Goal: Navigation & Orientation: Find specific page/section

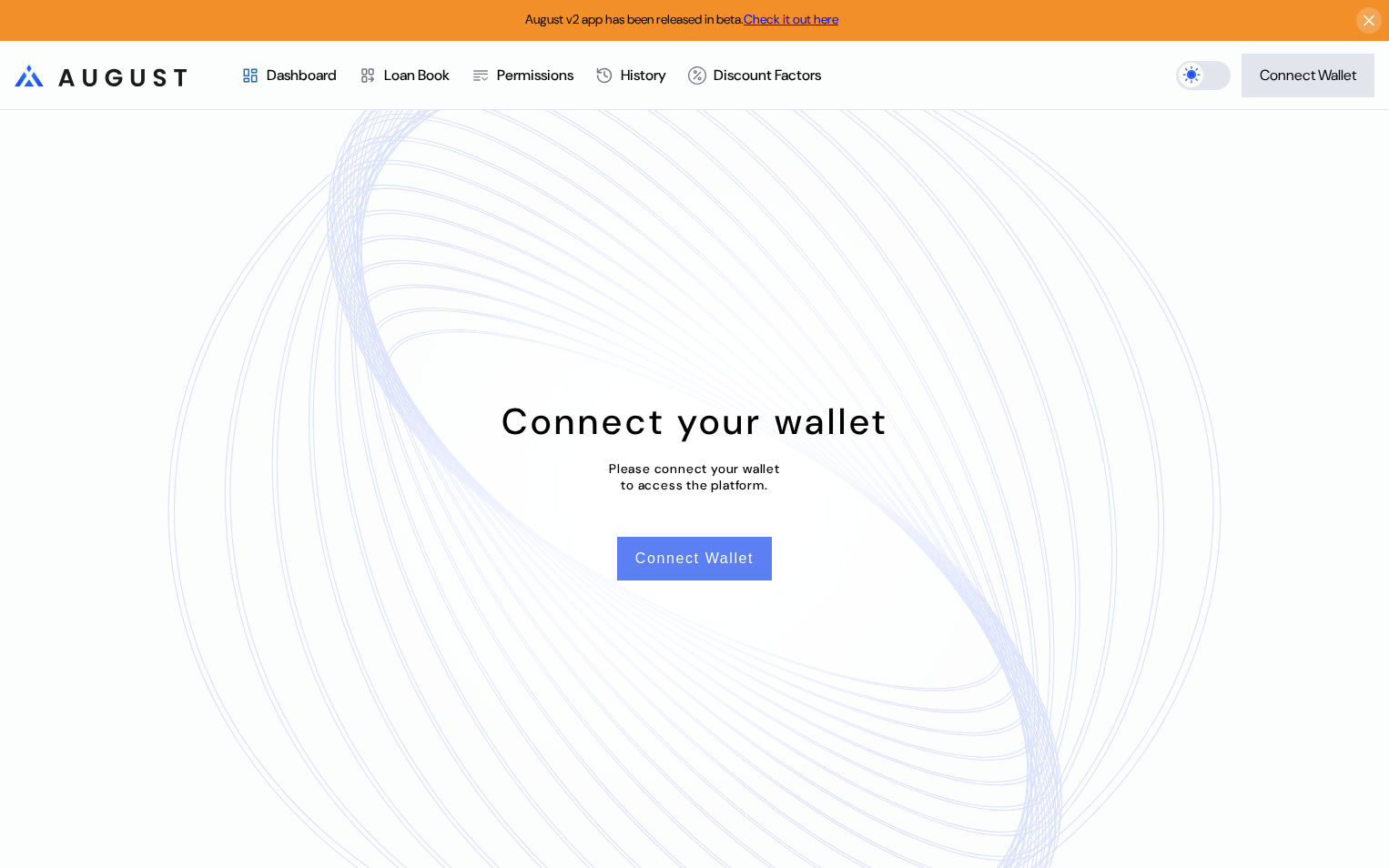
click at [733, 557] on button "Connect Wallet" at bounding box center [694, 559] width 154 height 44
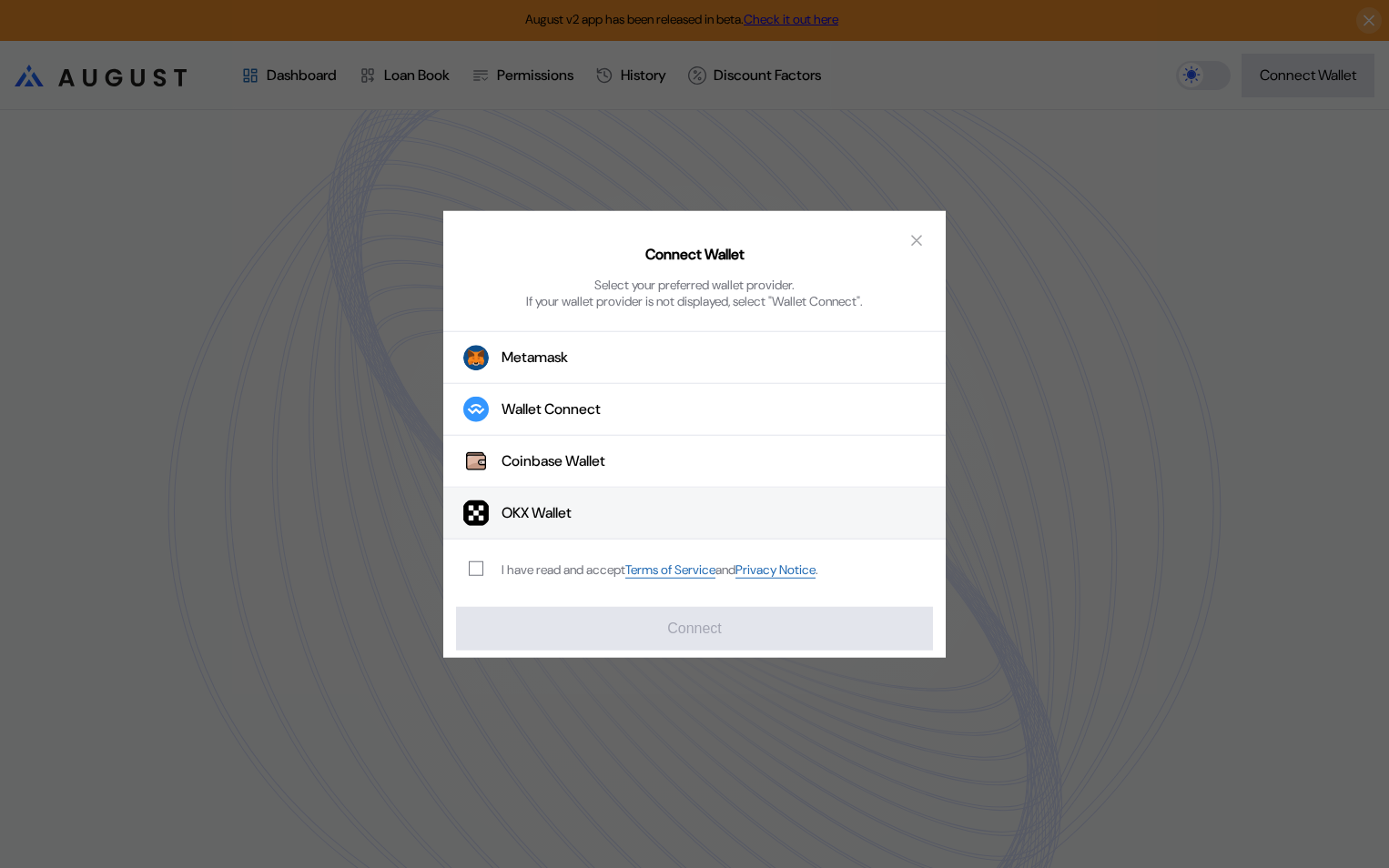
click at [702, 502] on button "OKX Wallet" at bounding box center [694, 513] width 502 height 52
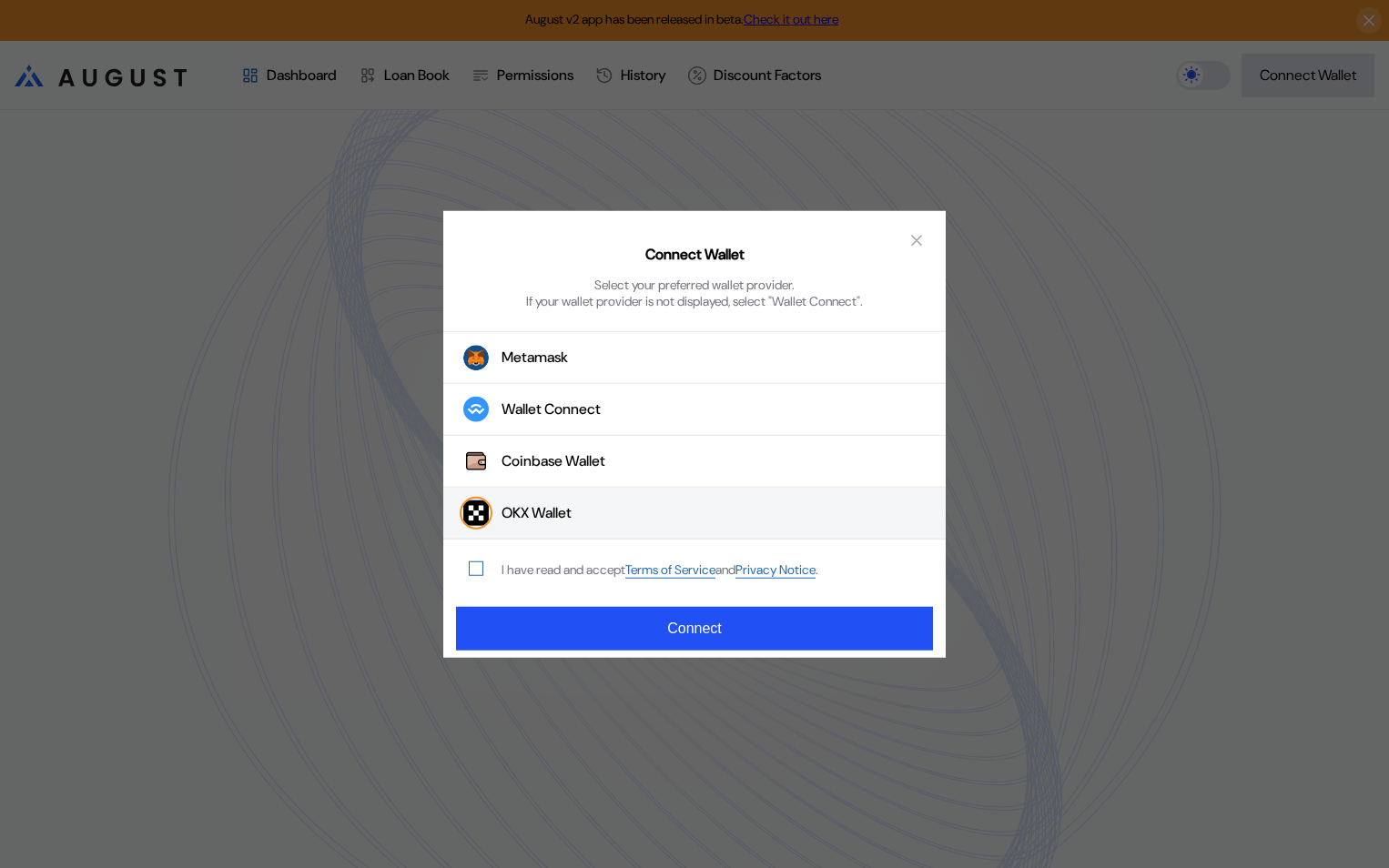
click at [482, 574] on label "modal" at bounding box center [476, 569] width 15 height 15
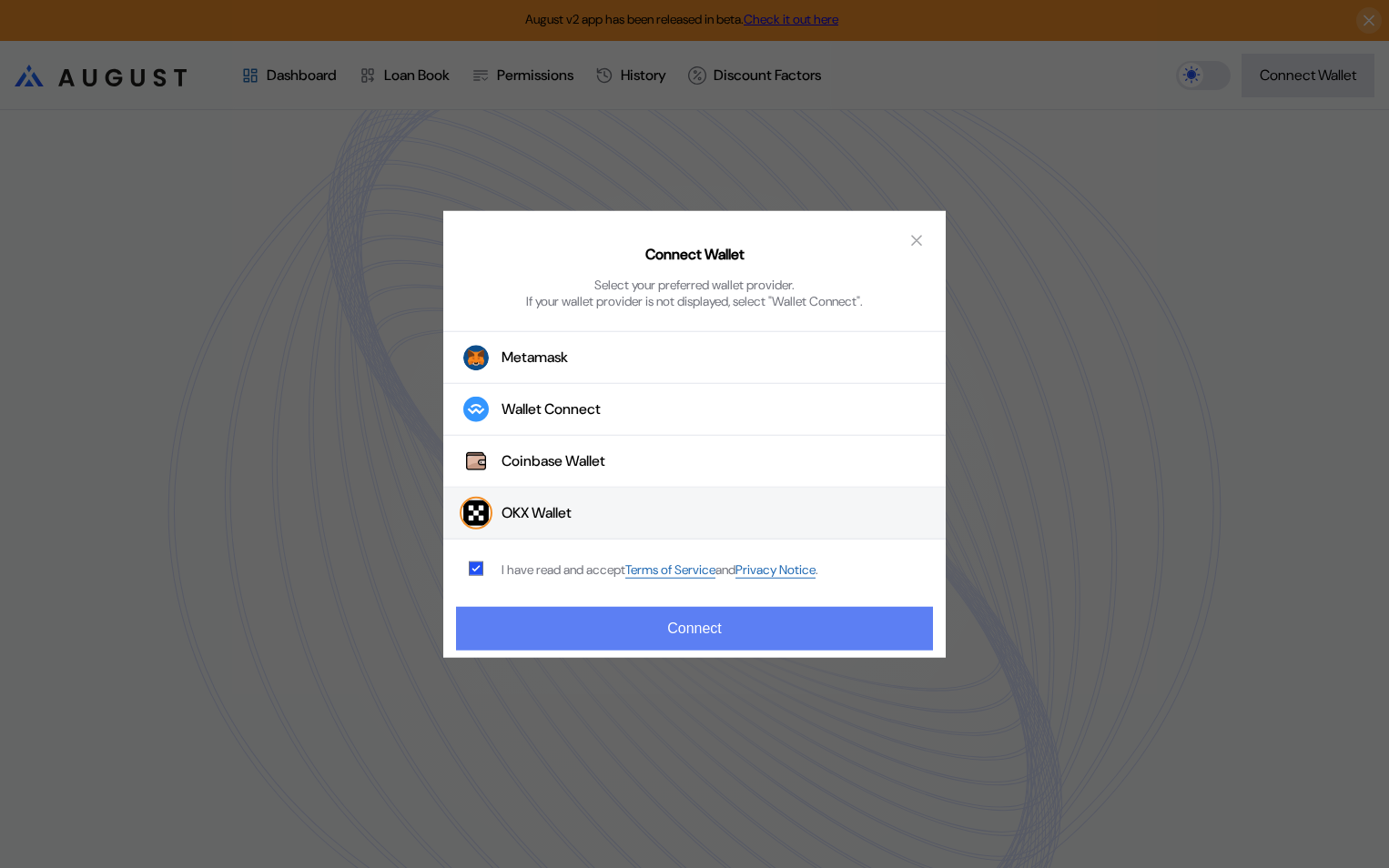
click at [611, 615] on button "Connect" at bounding box center [694, 628] width 477 height 44
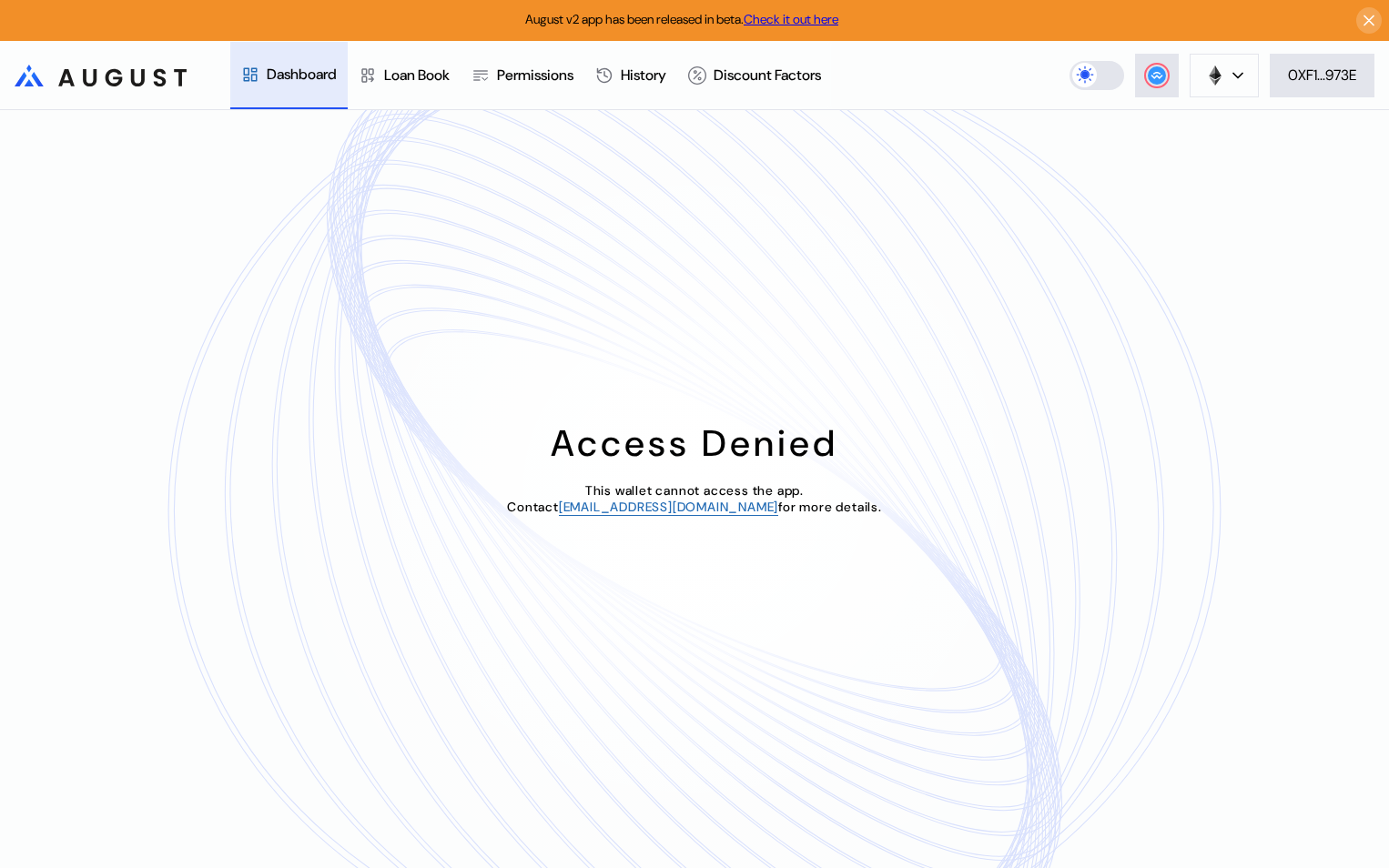
click at [1265, 73] on div "Avalanche Ethereum Arbitrum One Polygon Base BNB Smart Chain Scroll Linea OP Ma…" at bounding box center [1229, 76] width 320 height 44
click at [1236, 78] on icon at bounding box center [1238, 76] width 11 height 7
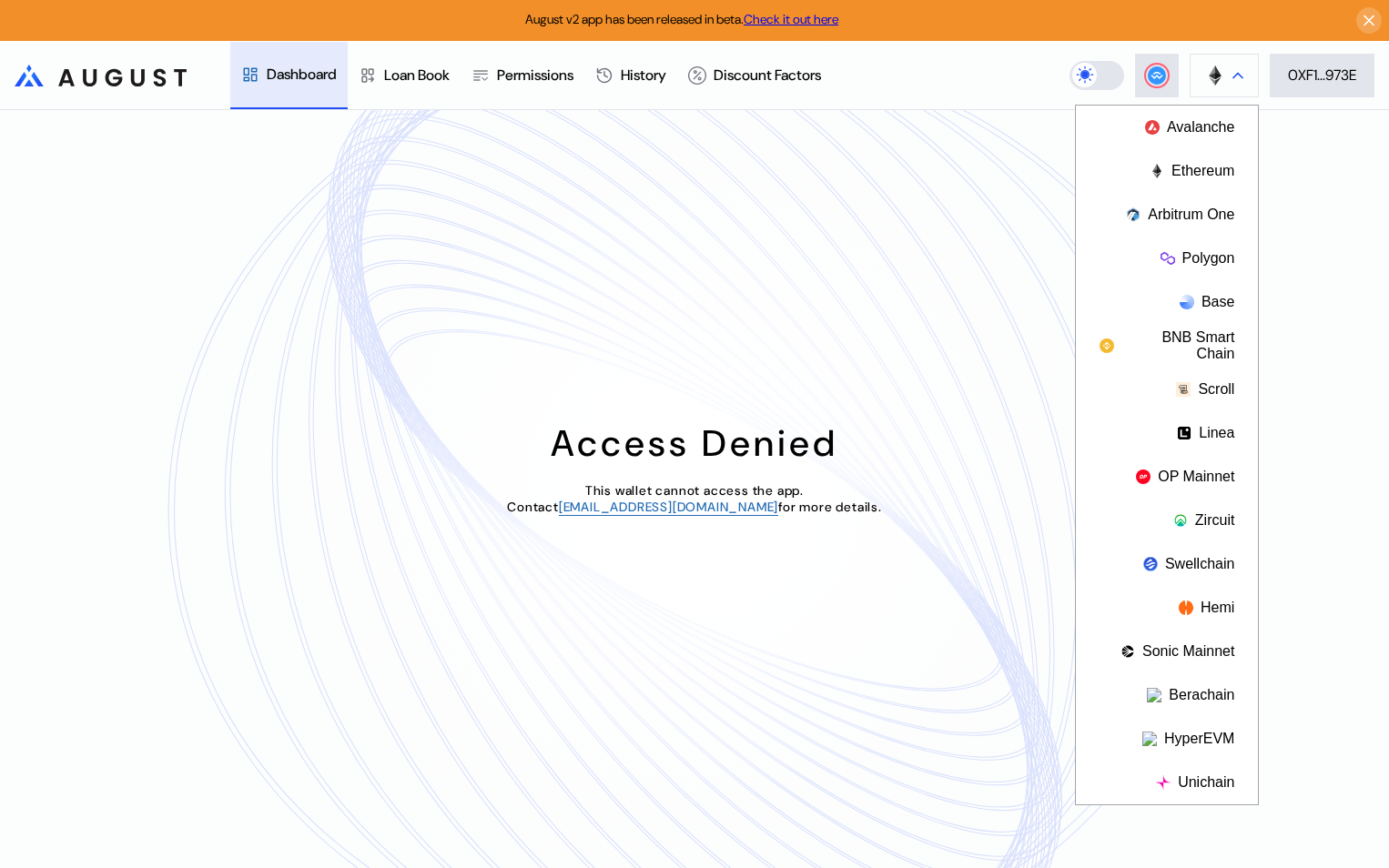
click at [1236, 78] on icon at bounding box center [1238, 76] width 11 height 7
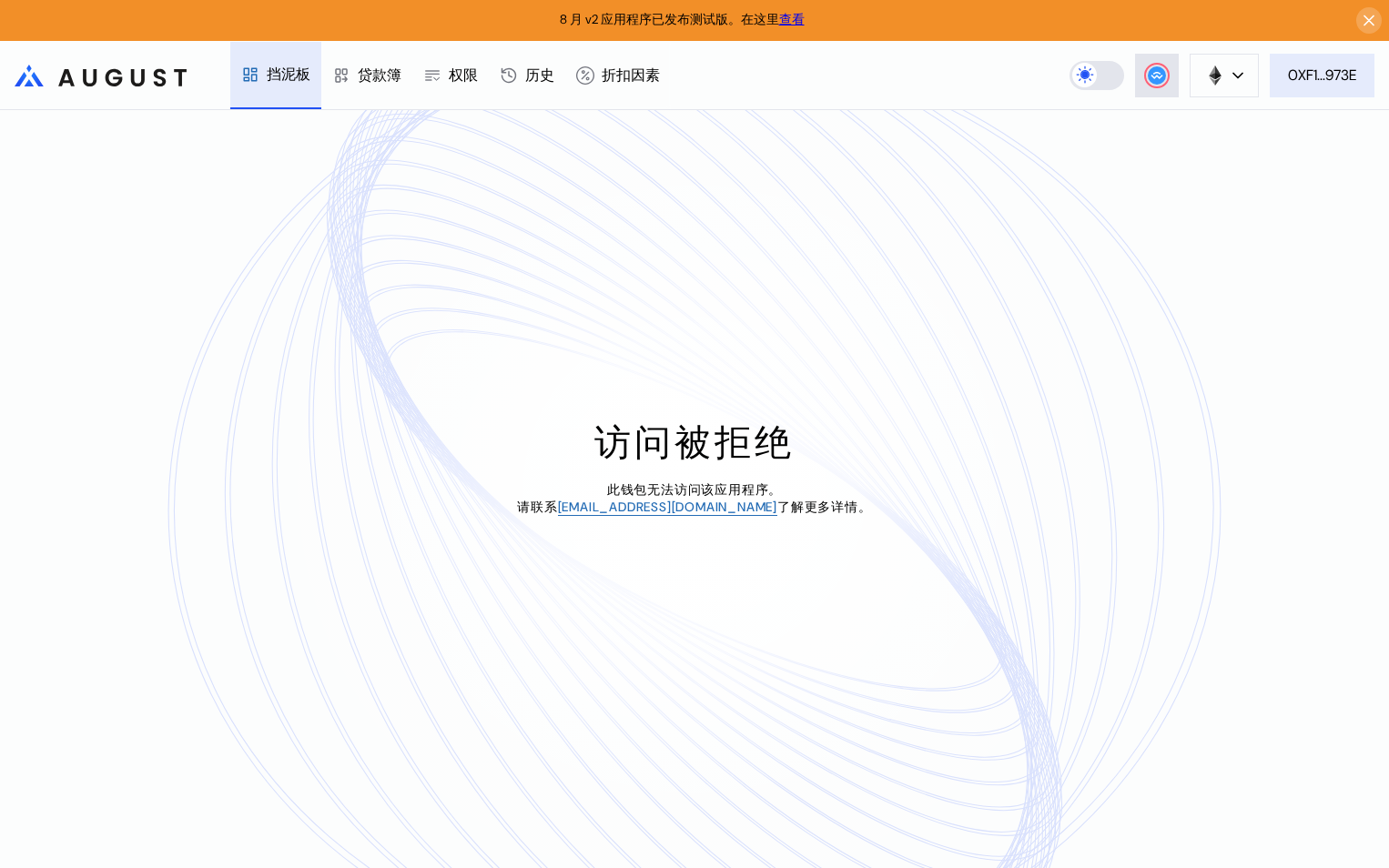
click at [1359, 79] on button "0XF1...973E" at bounding box center [1321, 76] width 105 height 44
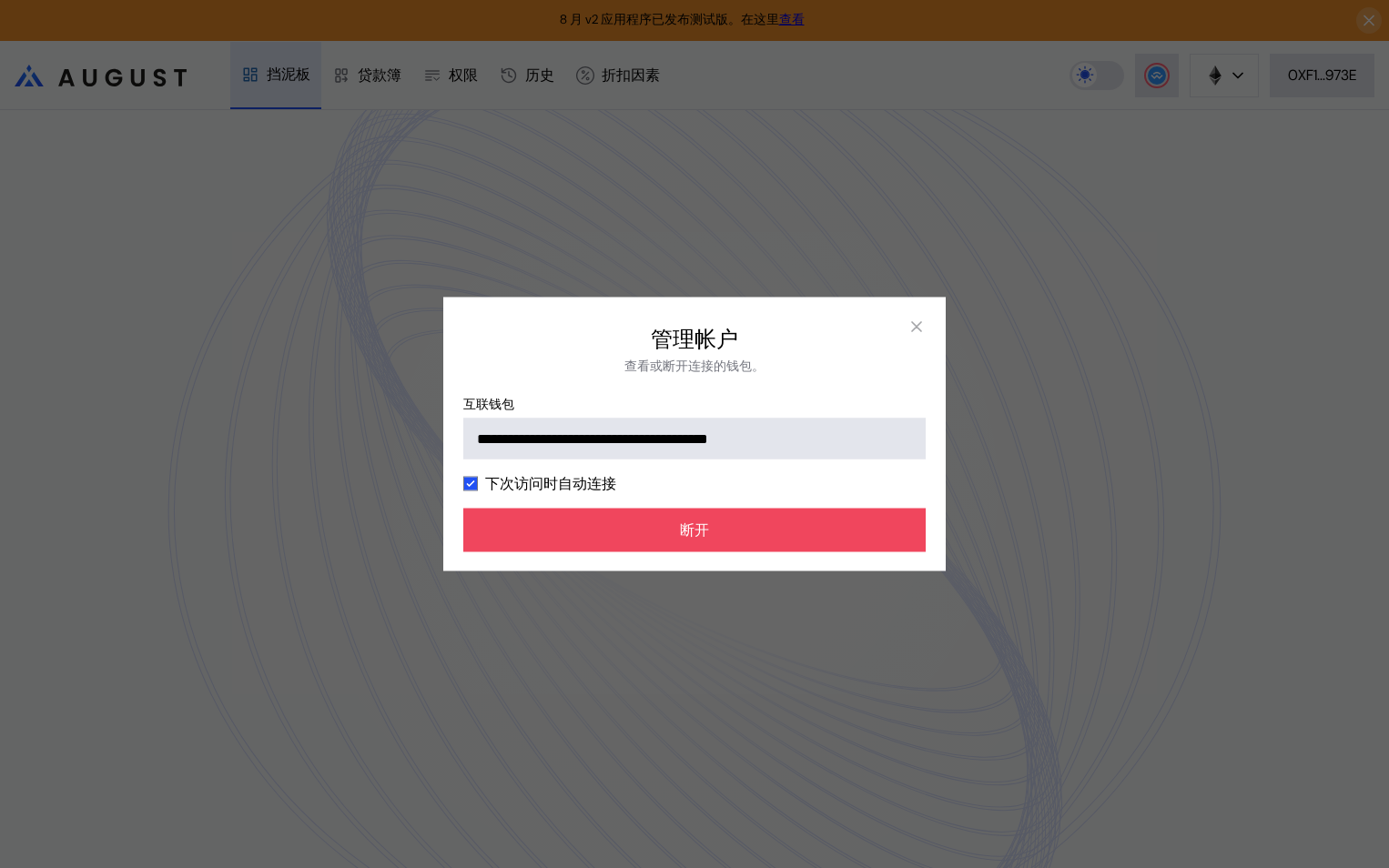
click at [1076, 312] on div "**********" at bounding box center [694, 434] width 1389 height 868
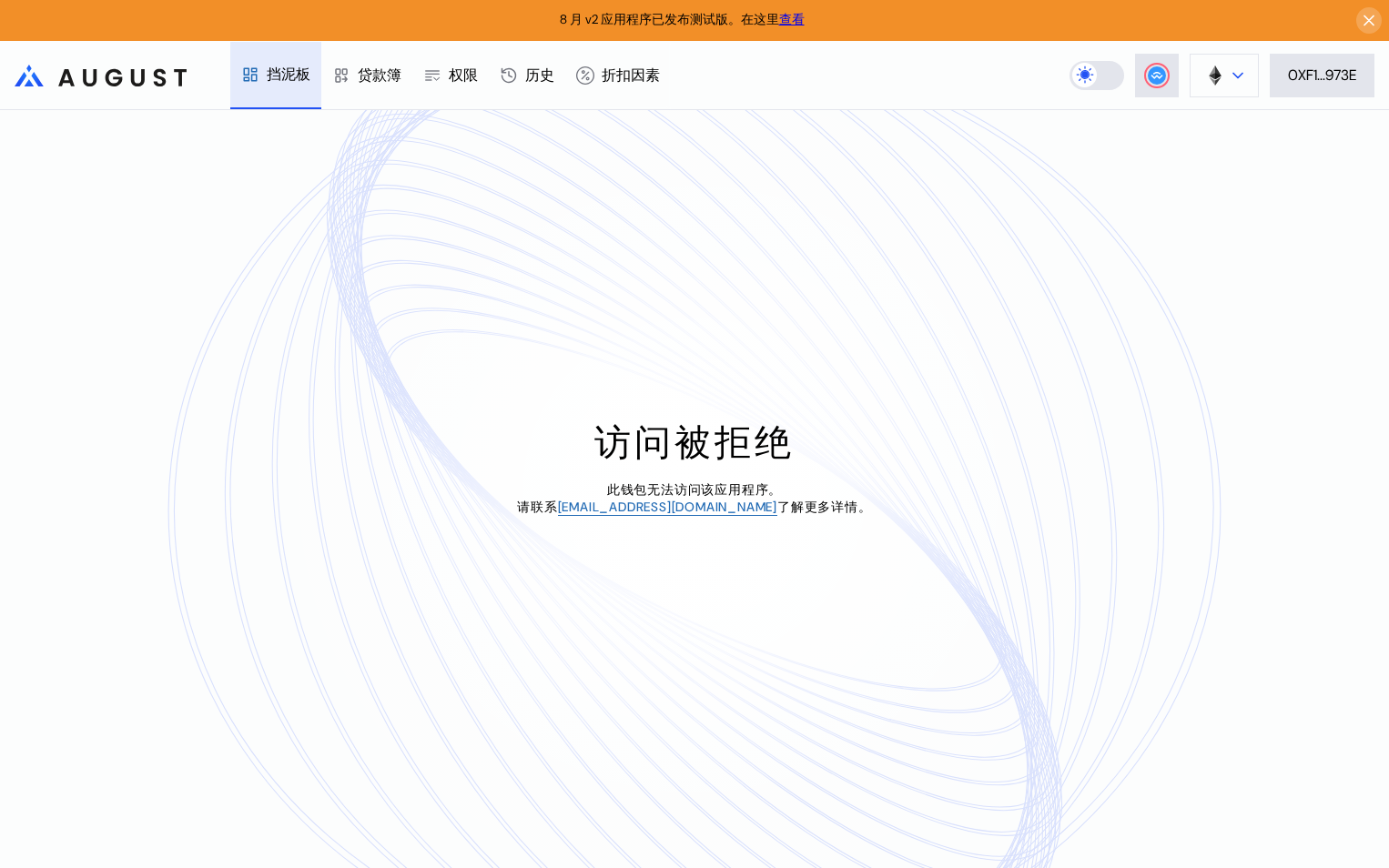
click at [1233, 73] on icon at bounding box center [1238, 76] width 11 height 7
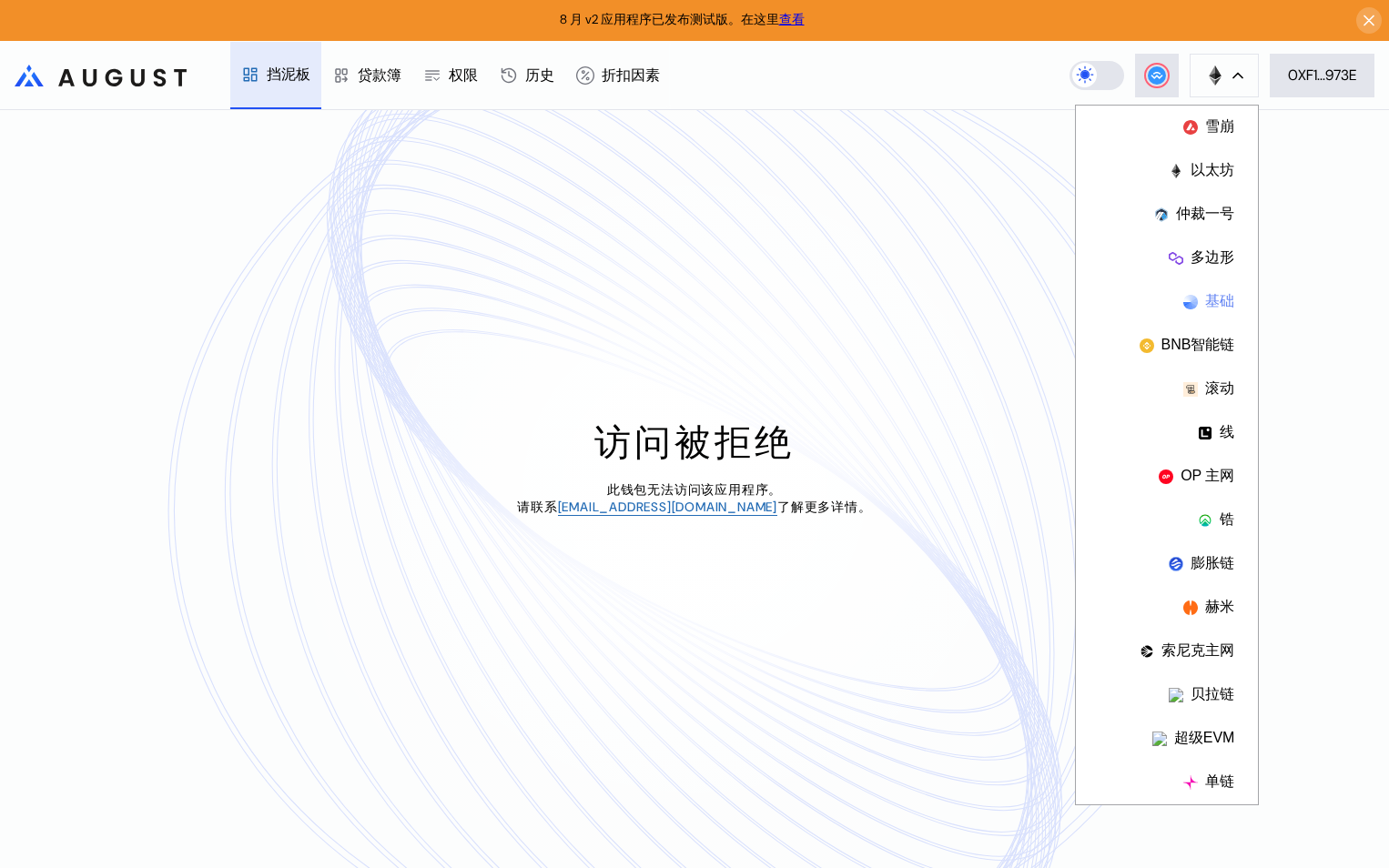
click at [1205, 303] on font "基础" at bounding box center [1220, 301] width 29 height 19
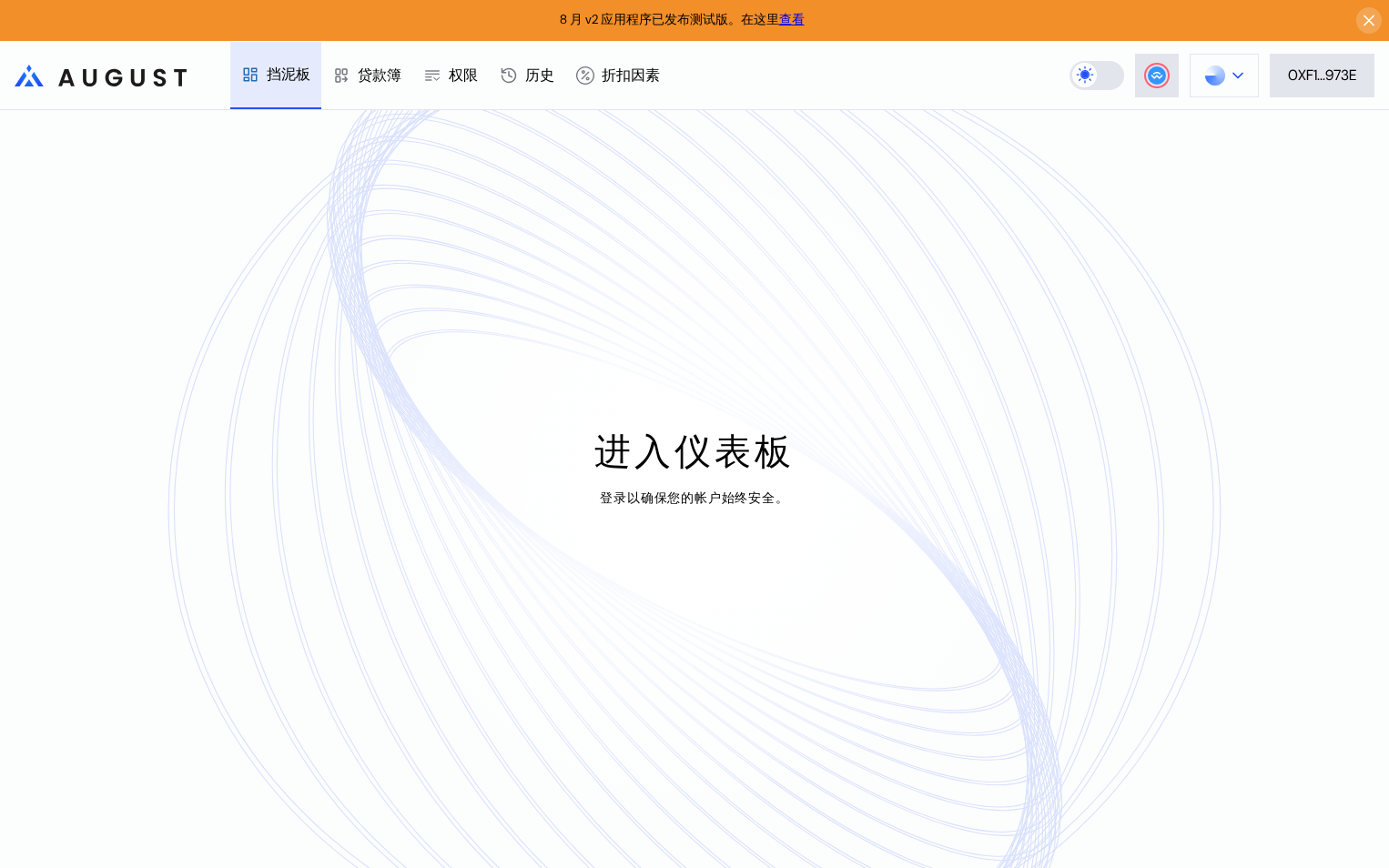
click at [1207, 78] on img at bounding box center [1215, 76] width 20 height 20
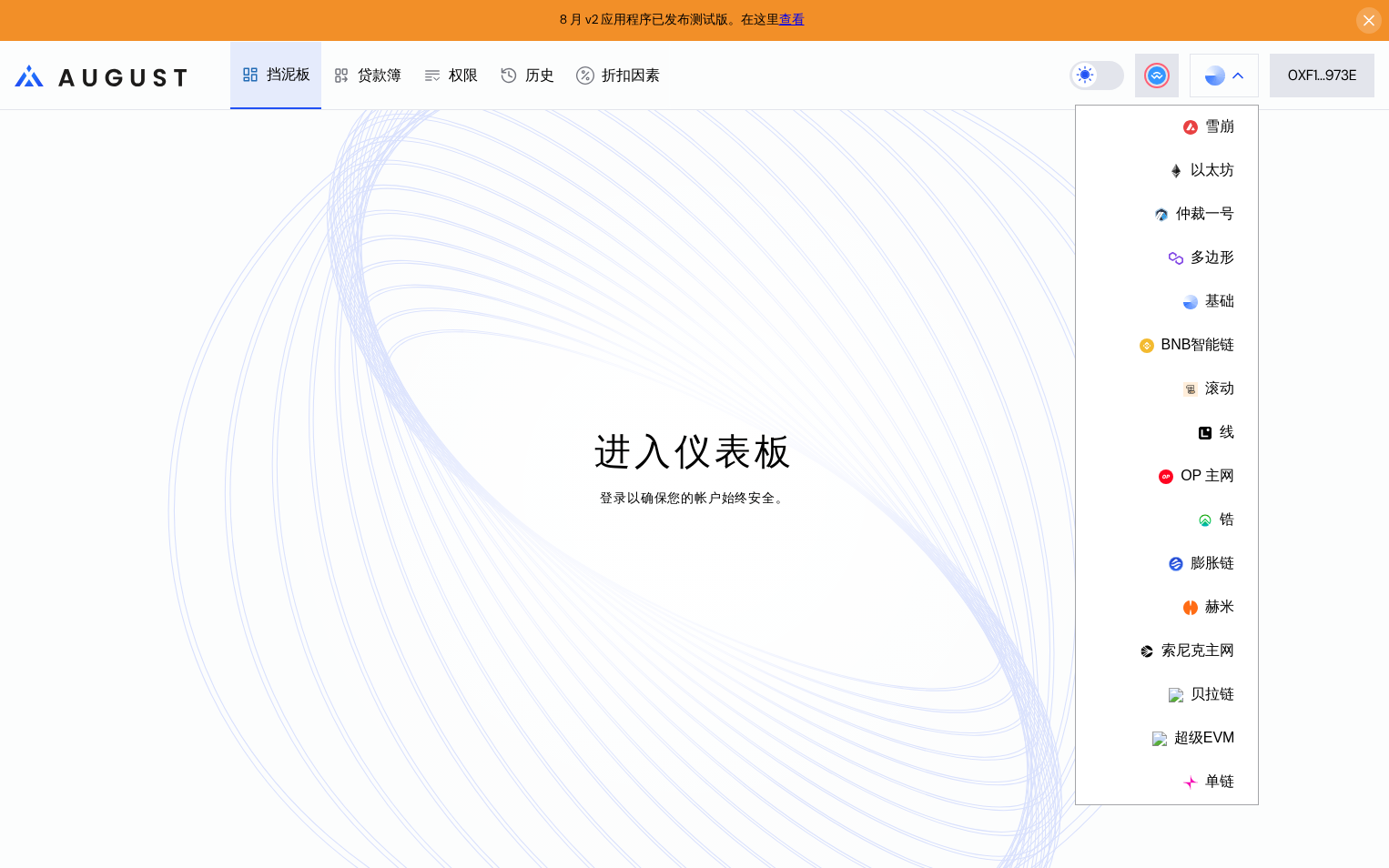
click at [1207, 78] on img at bounding box center [1215, 76] width 20 height 20
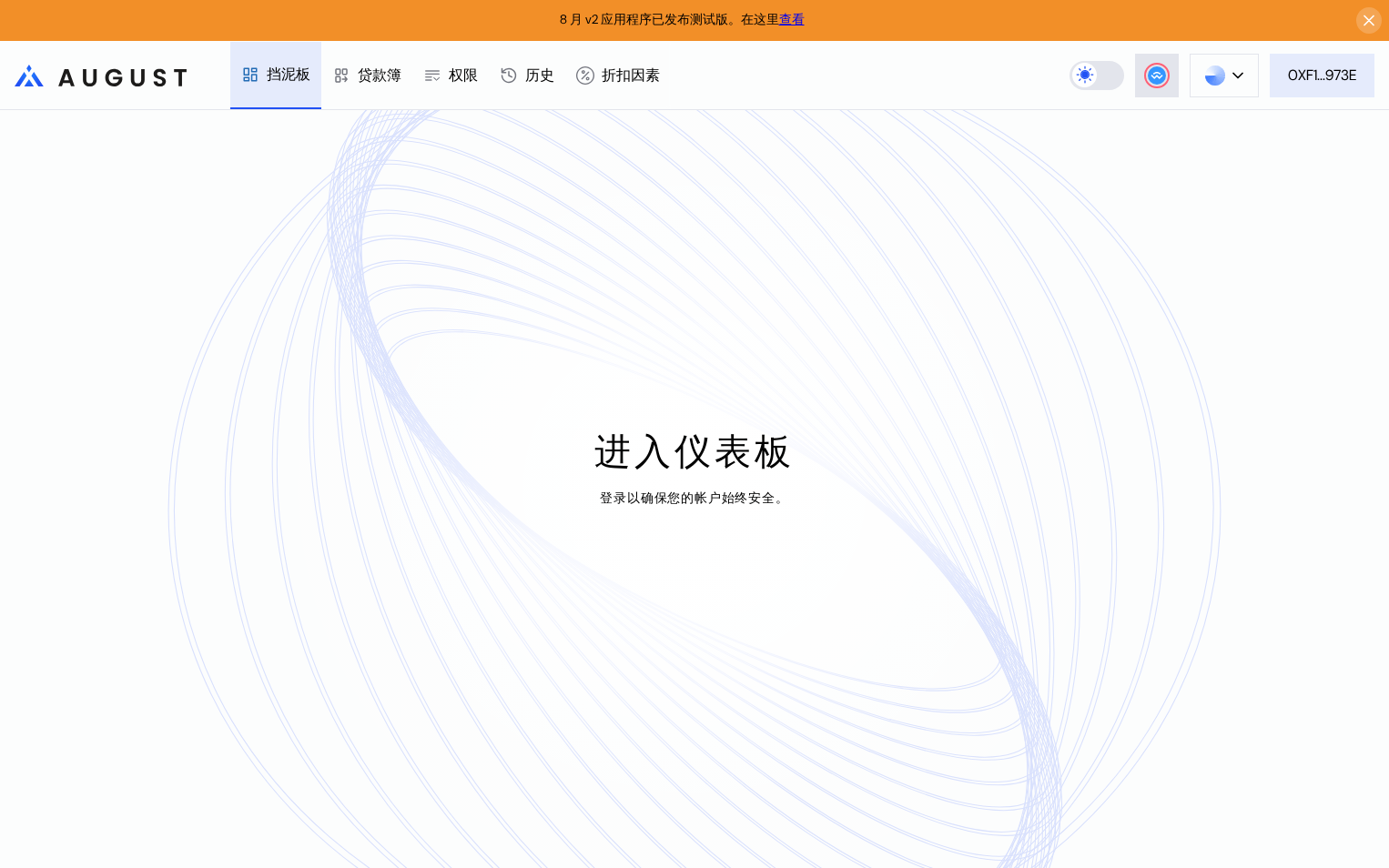
click at [1295, 79] on div "0XF1...973E" at bounding box center [1321, 75] width 68 height 19
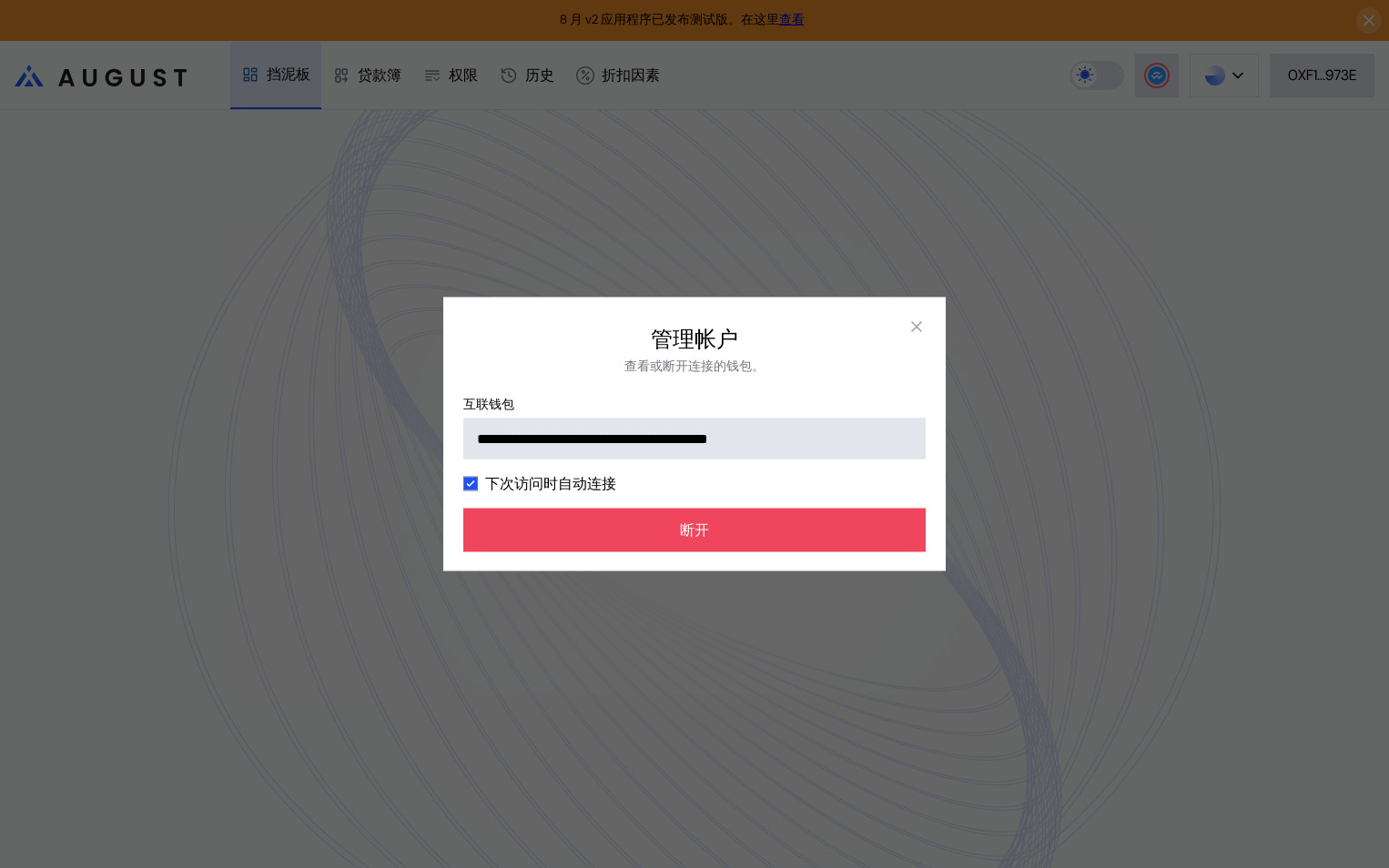
click at [922, 146] on div "**********" at bounding box center [694, 434] width 1389 height 868
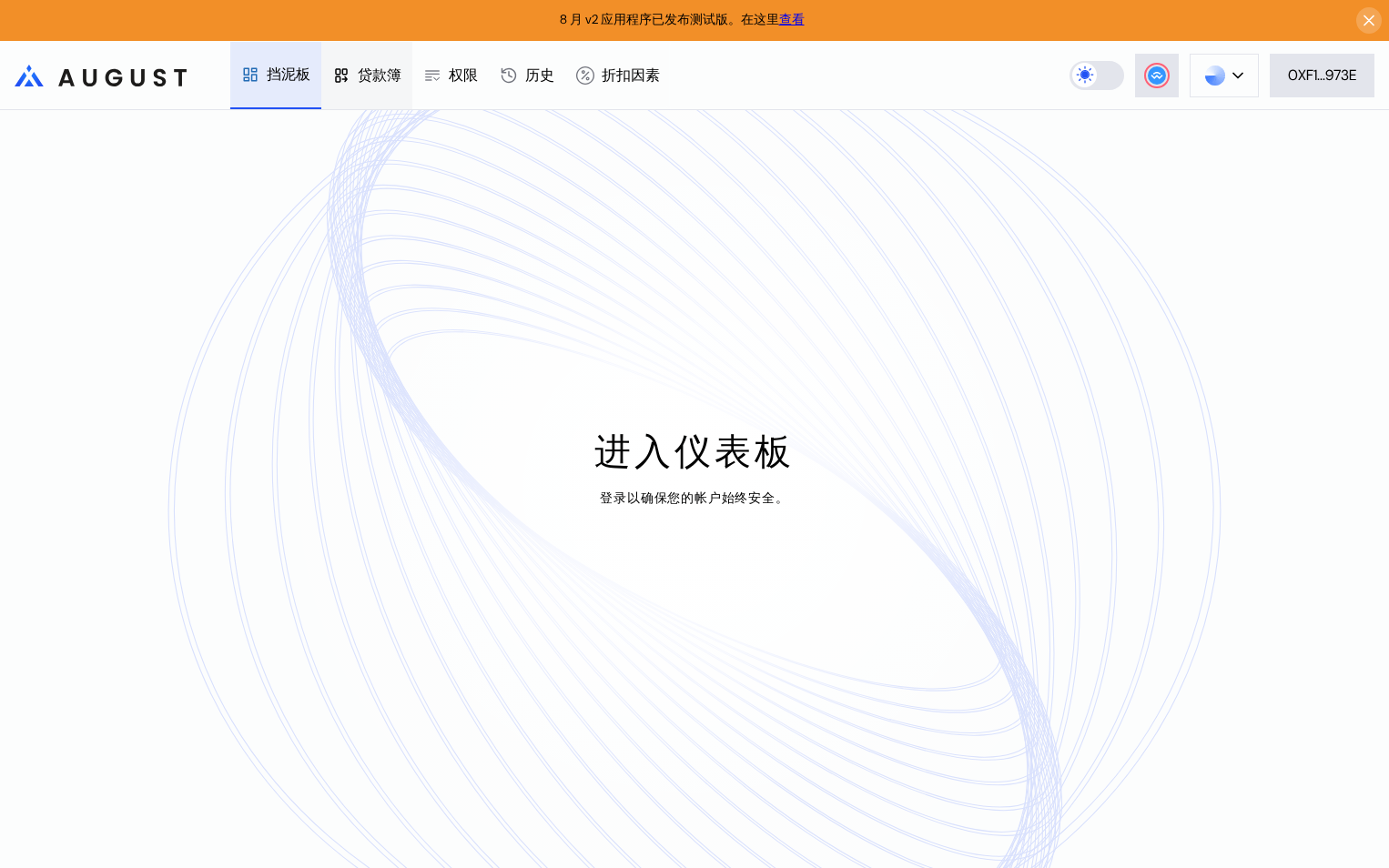
click at [387, 83] on div "贷款簿" at bounding box center [380, 76] width 44 height 20
click at [292, 90] on div "挡泥板" at bounding box center [276, 76] width 91 height 68
click at [636, 78] on div "折扣因素" at bounding box center [631, 76] width 58 height 20
click at [516, 81] on icon at bounding box center [509, 76] width 18 height 18
click at [1086, 85] on span at bounding box center [1084, 75] width 25 height 25
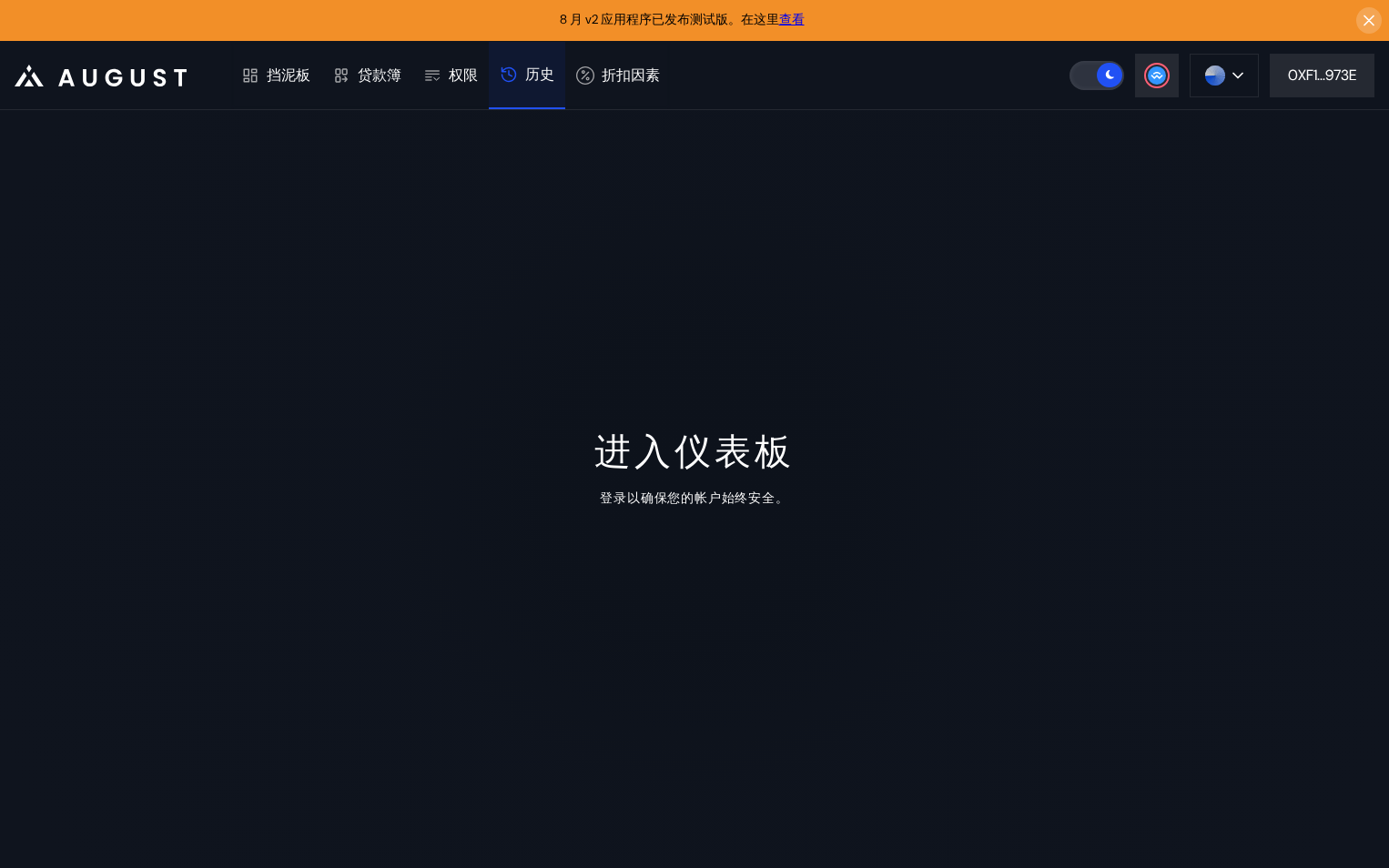
click at [1086, 85] on label at bounding box center [1097, 76] width 55 height 29
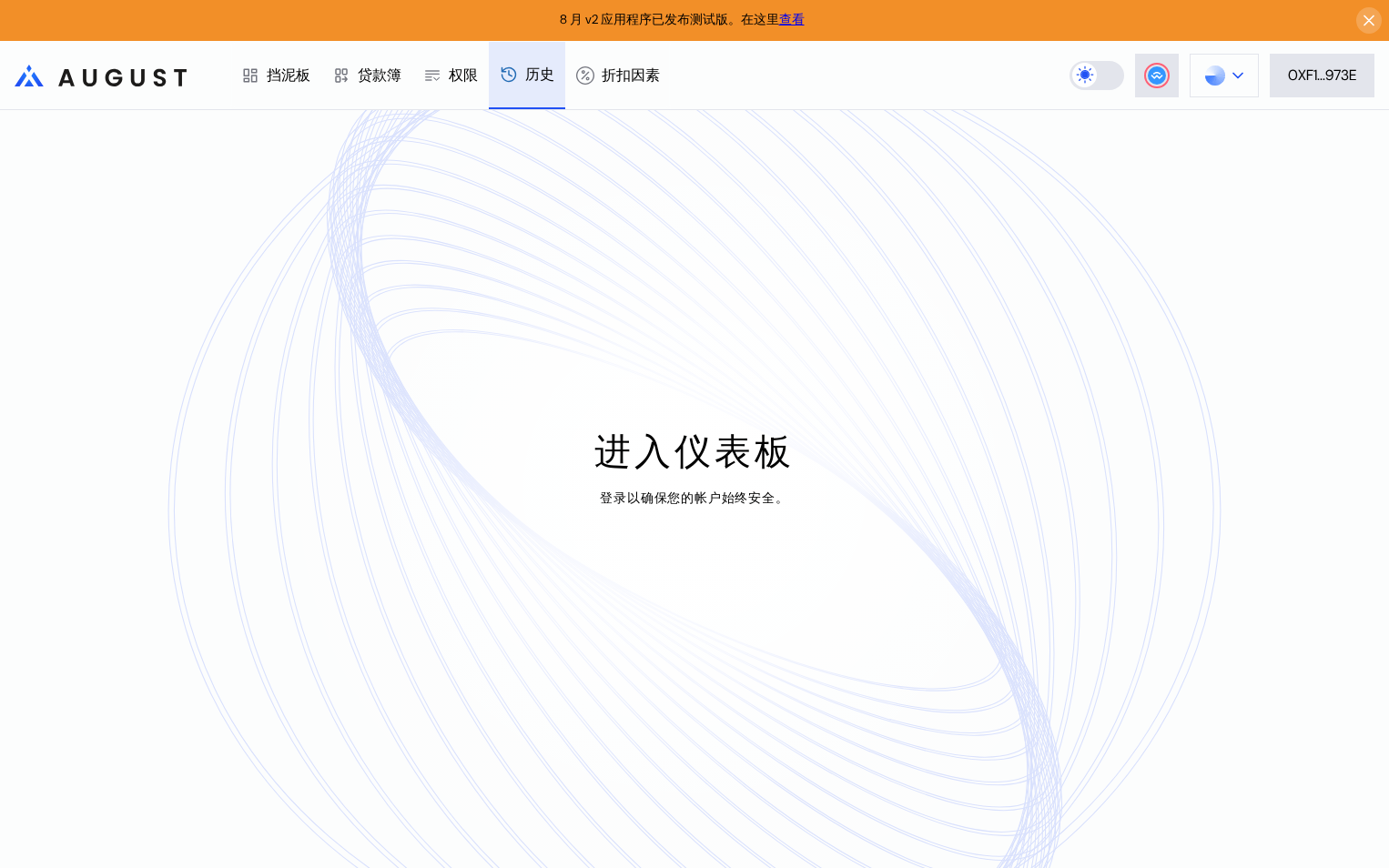
click at [1222, 89] on button at bounding box center [1225, 76] width 69 height 44
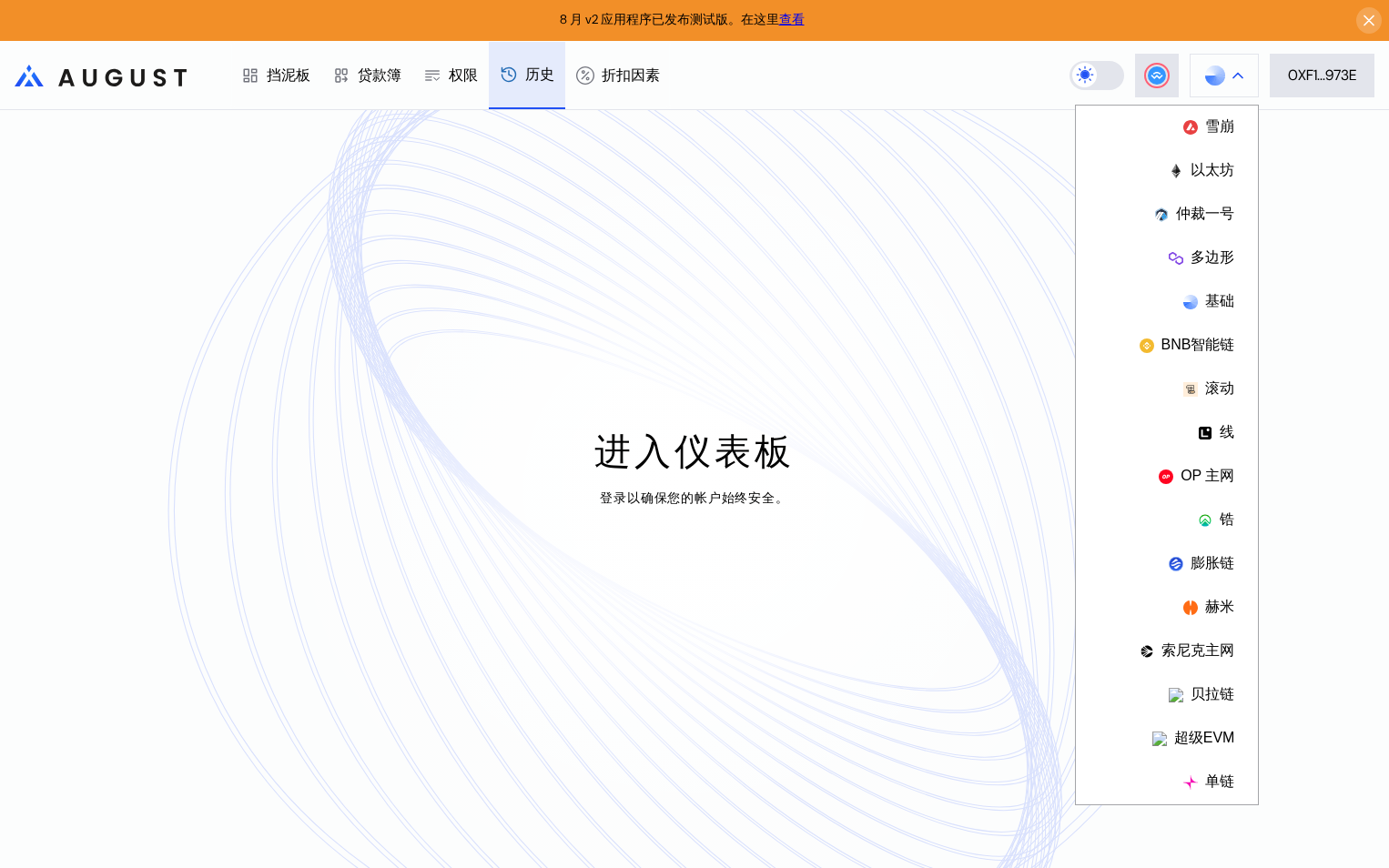
click at [1222, 89] on button at bounding box center [1225, 76] width 69 height 44
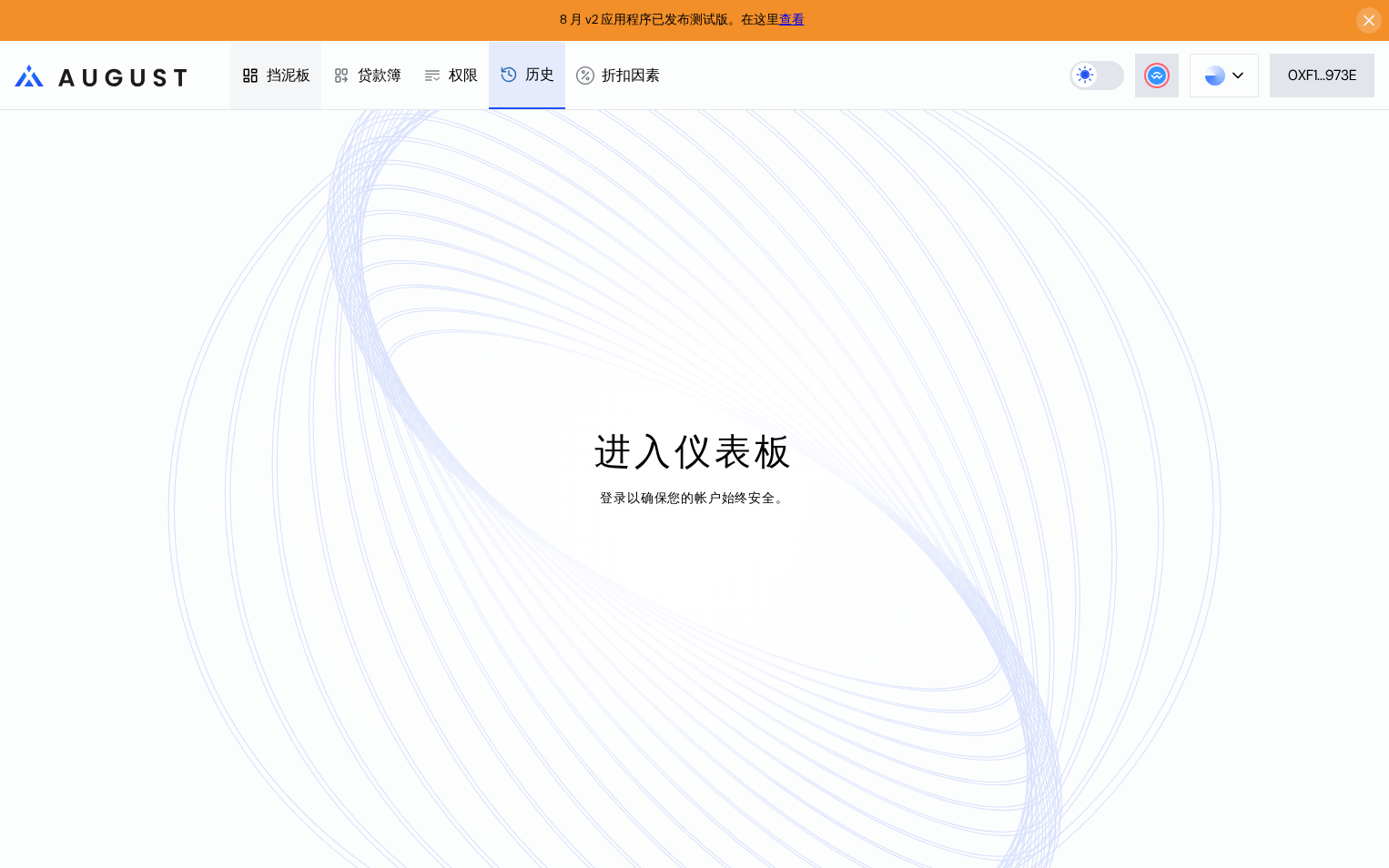
click at [275, 85] on div "挡泥板" at bounding box center [289, 76] width 44 height 20
click at [96, 75] on icon at bounding box center [89, 78] width 14 height 17
click at [787, 25] on link "查看" at bounding box center [792, 19] width 26 height 16
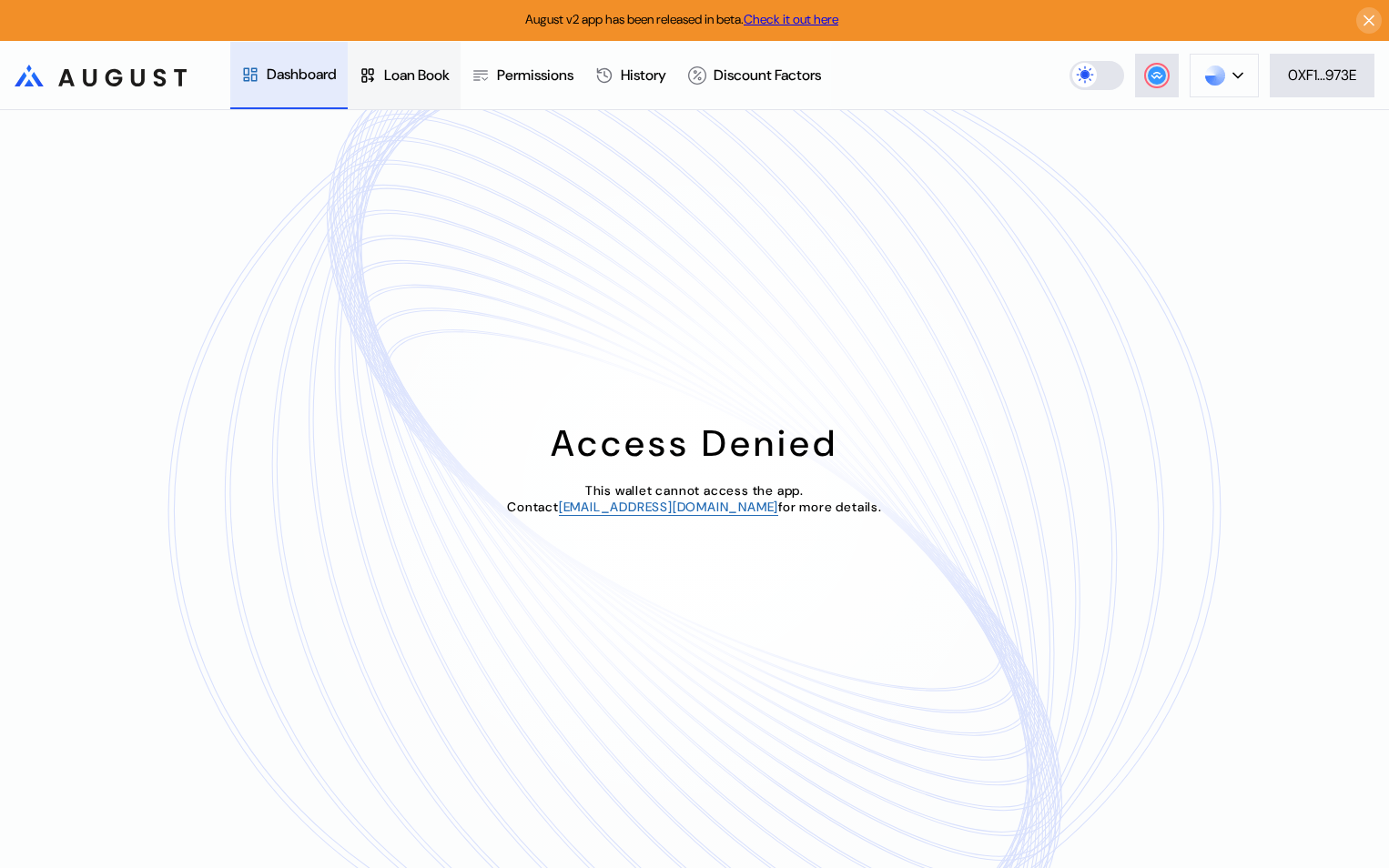
click at [421, 71] on div "Loan Book" at bounding box center [417, 75] width 66 height 19
click at [518, 81] on div "Permissions" at bounding box center [535, 75] width 77 height 19
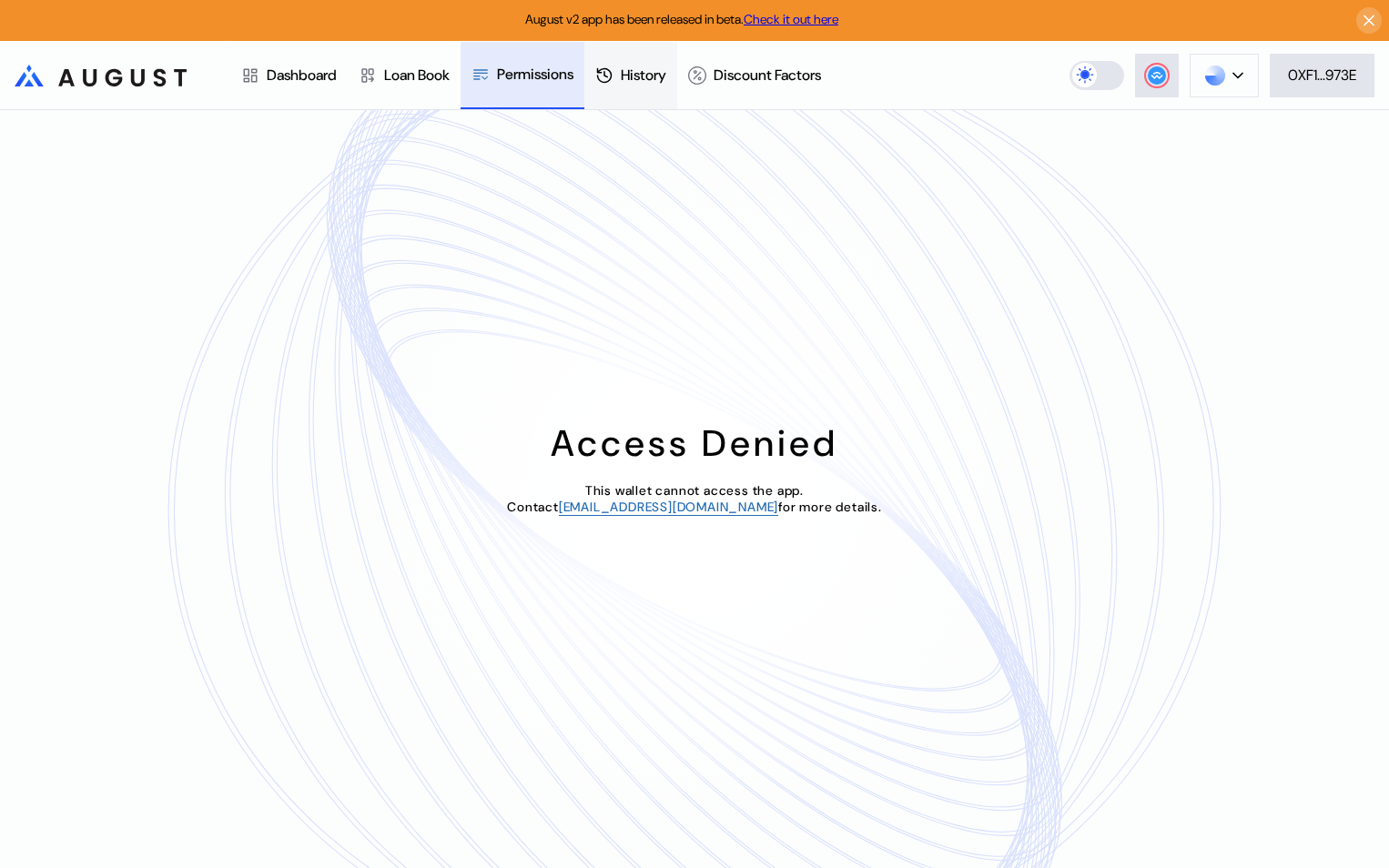
click at [667, 78] on div "History" at bounding box center [644, 75] width 46 height 19
click at [821, 12] on link "Check it out here" at bounding box center [791, 19] width 95 height 16
